Goal: Task Accomplishment & Management: Complete application form

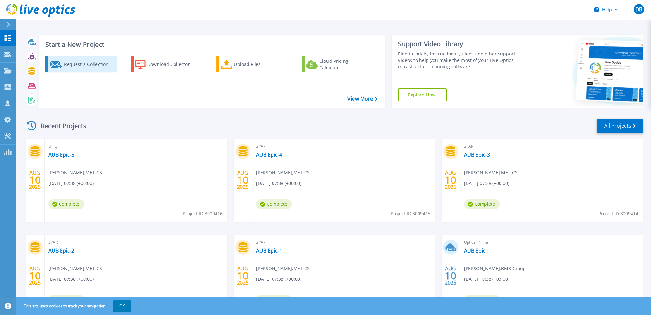
click at [89, 66] on div "Request a Collection" at bounding box center [89, 64] width 51 height 13
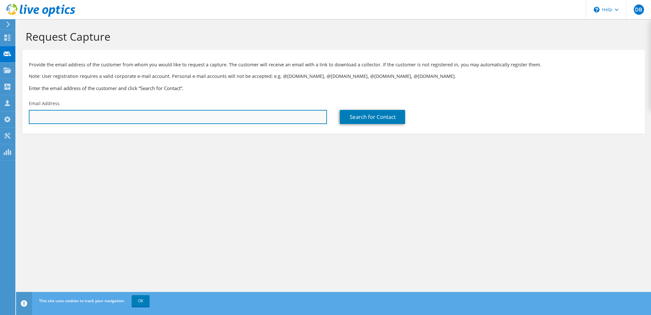
click at [84, 120] on input "text" at bounding box center [178, 117] width 298 height 14
paste input "[EMAIL_ADDRESS][DOMAIN_NAME]"
type input "[EMAIL_ADDRESS][DOMAIN_NAME]"
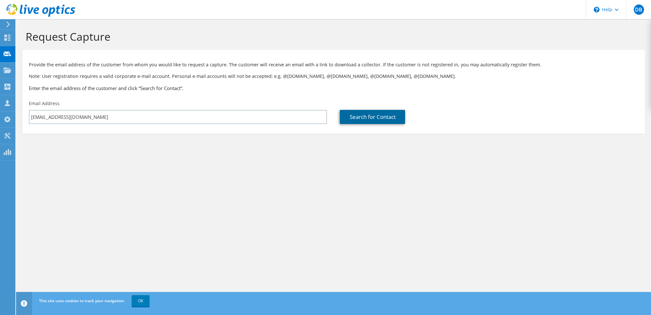
click at [375, 117] on link "Search for Contact" at bounding box center [372, 117] width 65 height 14
type input "ARAUCO DO [GEOGRAPHIC_DATA]"
type input "Abdoullah"
type input "Shoujaa"
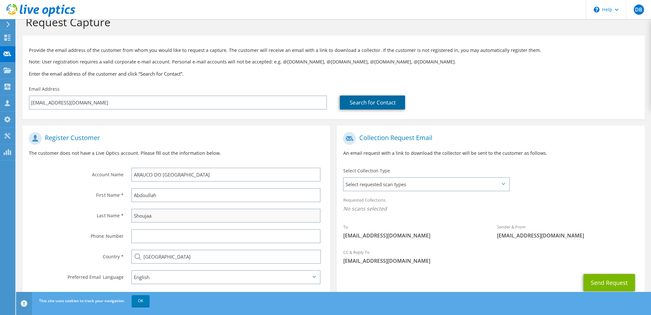
scroll to position [36, 0]
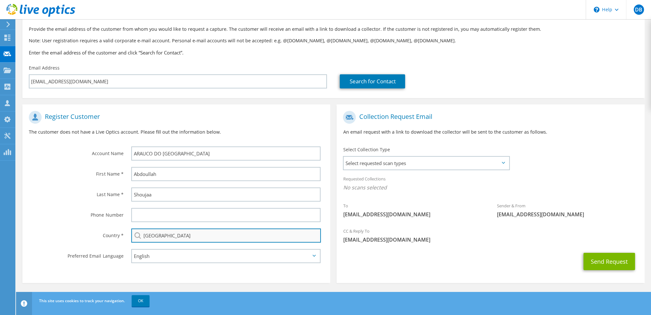
click at [166, 235] on input "[GEOGRAPHIC_DATA]" at bounding box center [226, 235] width 190 height 14
type input "[GEOGRAPHIC_DATA]"
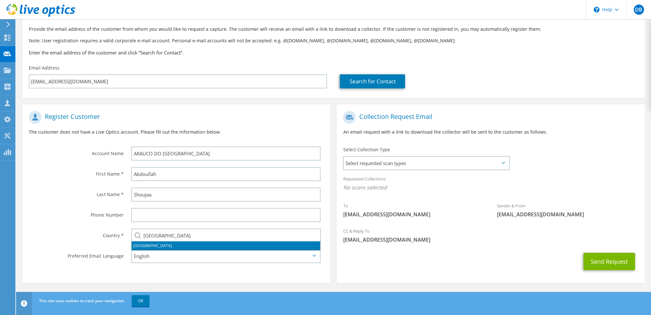
type input "Middle East Technology for Consultancy and Services"
type input "Doumit"
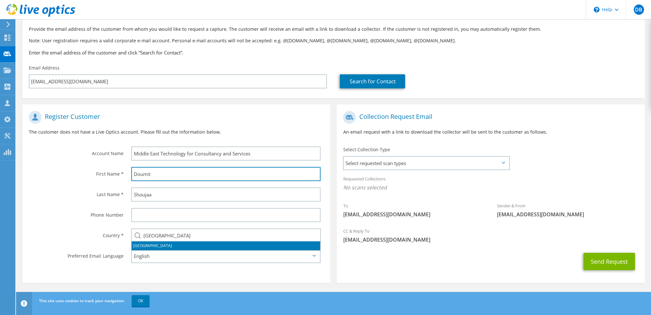
type input "Bassim"
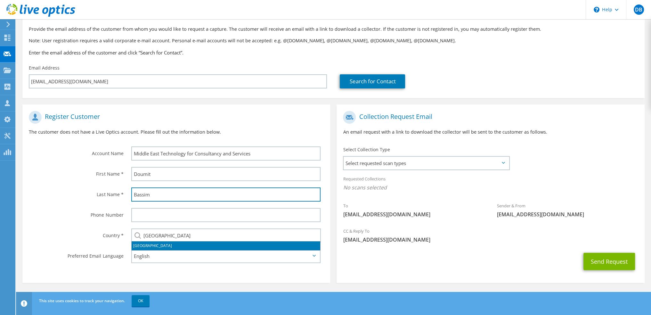
type input "76760090"
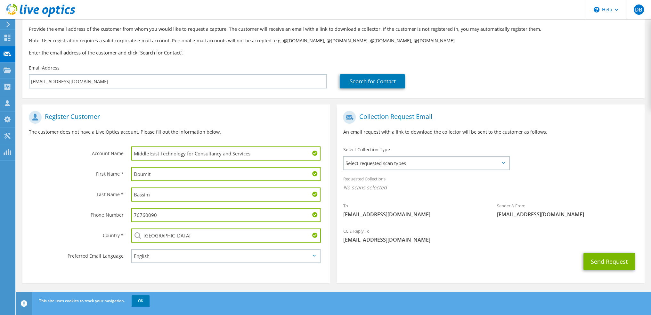
click at [94, 225] on div "Country *" at bounding box center [73, 235] width 102 height 20
drag, startPoint x: 261, startPoint y: 153, endPoint x: 117, endPoint y: 153, distance: 144.4
click at [118, 153] on div "Account Name Middle East Technology for Consultancy and Services" at bounding box center [176, 136] width 308 height 56
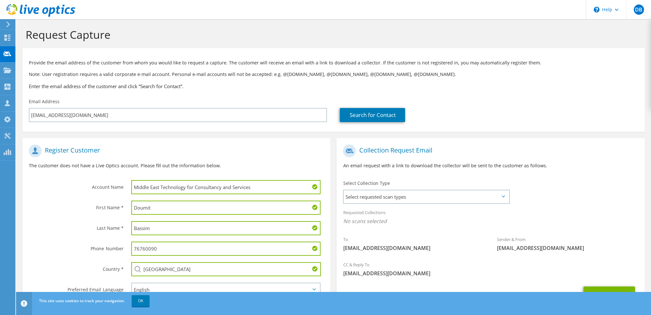
scroll to position [0, 0]
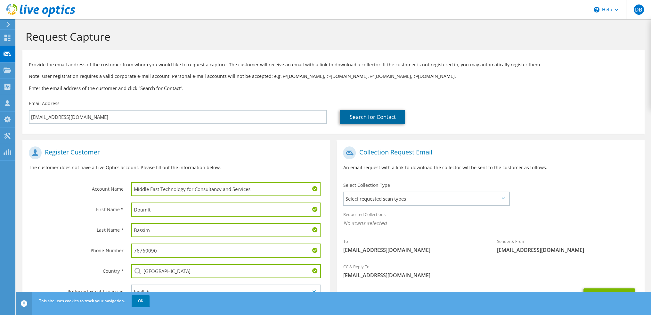
click at [384, 116] on link "Search for Contact" at bounding box center [372, 117] width 65 height 14
type input "ARAUCO DO [GEOGRAPHIC_DATA]"
type input "Abdoullah"
type input "Shoujaa"
type input "[GEOGRAPHIC_DATA]"
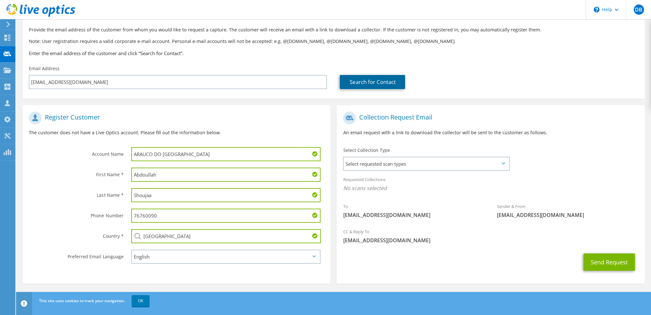
scroll to position [36, 0]
click at [153, 234] on input "[GEOGRAPHIC_DATA]" at bounding box center [226, 235] width 190 height 14
drag, startPoint x: 160, startPoint y: 214, endPoint x: 125, endPoint y: 213, distance: 34.3
click at [125, 213] on div "76760090" at bounding box center [227, 215] width 205 height 20
drag, startPoint x: 158, startPoint y: 232, endPoint x: 142, endPoint y: 232, distance: 16.3
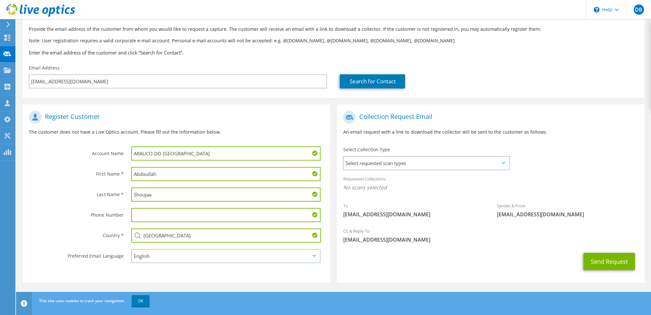
click at [142, 232] on input "[GEOGRAPHIC_DATA]" at bounding box center [226, 235] width 190 height 14
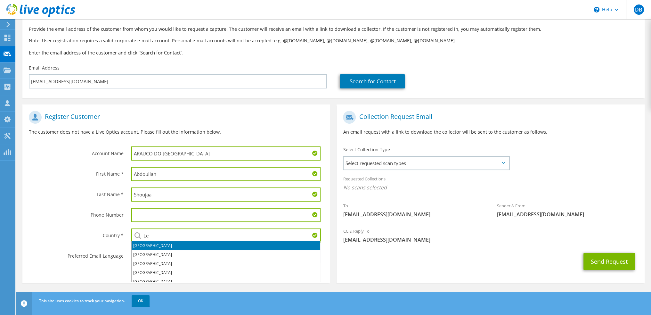
click at [140, 247] on li "[GEOGRAPHIC_DATA]" at bounding box center [226, 245] width 189 height 9
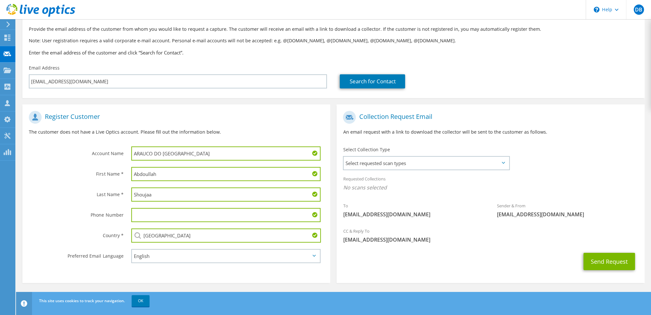
type input "[GEOGRAPHIC_DATA]"
click at [138, 216] on input "text" at bounding box center [225, 215] width 189 height 14
click at [138, 214] on input "text" at bounding box center [225, 215] width 189 height 14
type input "009611708100"
click at [371, 166] on span "Select requested scan types" at bounding box center [426, 163] width 165 height 13
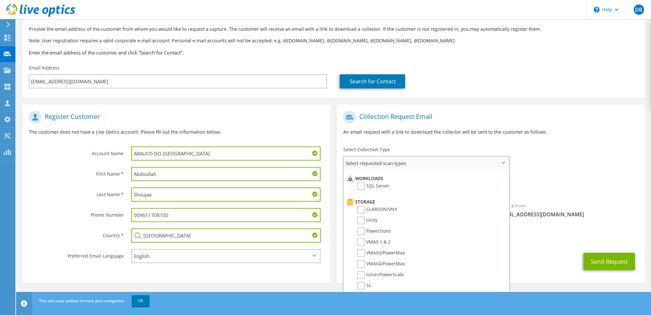
scroll to position [96, 0]
click at [360, 206] on label "Unity" at bounding box center [367, 210] width 20 height 8
click at [0, 0] on input "Unity" at bounding box center [0, 0] width 0 height 0
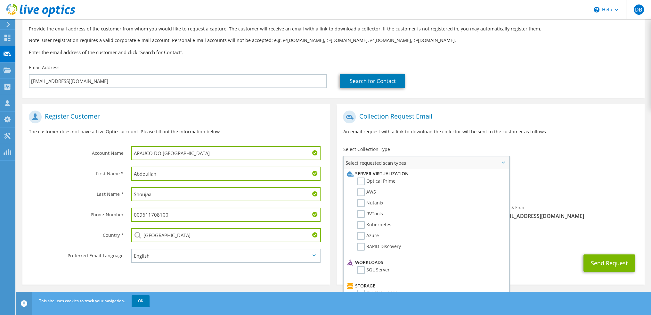
scroll to position [0, 0]
click at [360, 183] on label "Optical Prime" at bounding box center [376, 182] width 38 height 8
click at [0, 0] on input "Optical Prime" at bounding box center [0, 0] width 0 height 0
click at [551, 246] on div "CC & Reply To [EMAIL_ADDRESS][DOMAIN_NAME]" at bounding box center [490, 237] width 308 height 22
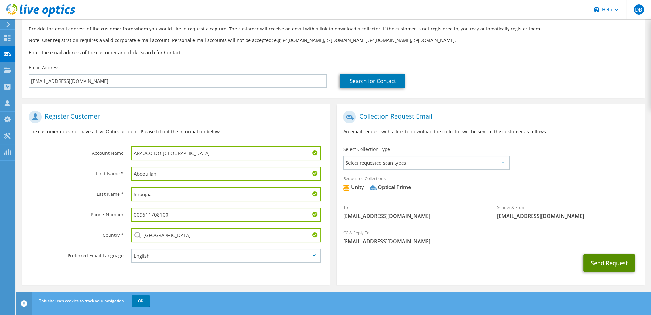
click at [601, 263] on button "Send Request" at bounding box center [609, 262] width 52 height 17
